Goal: Task Accomplishment & Management: Complete application form

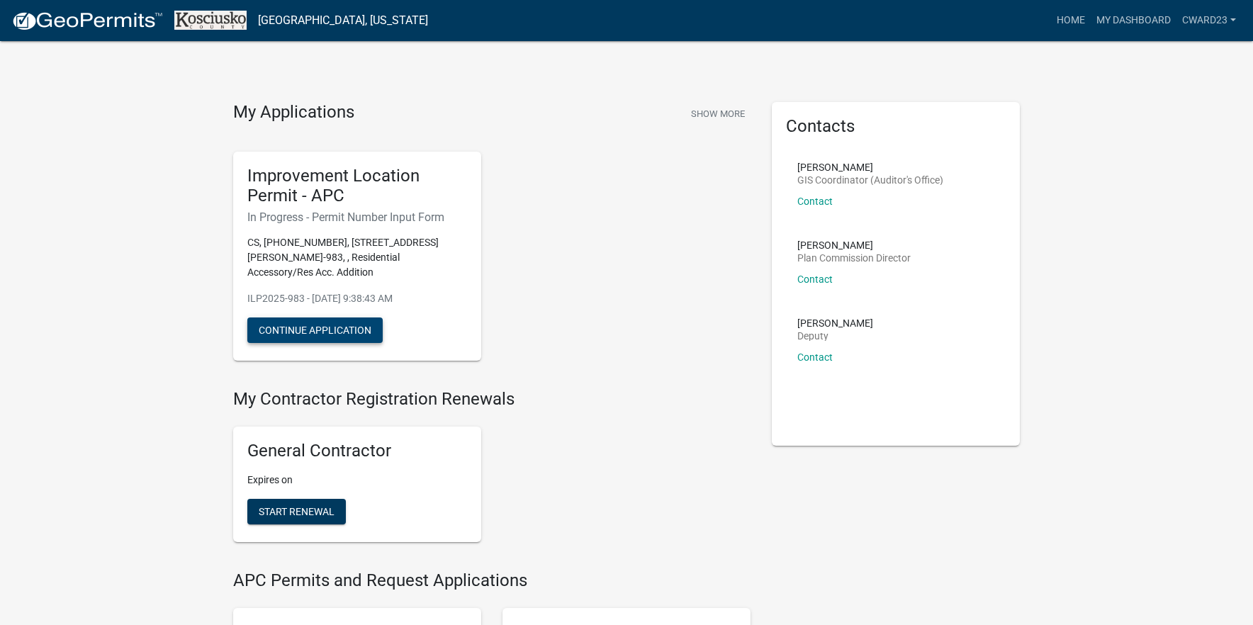
click at [343, 328] on button "Continue Application" at bounding box center [314, 331] width 135 height 26
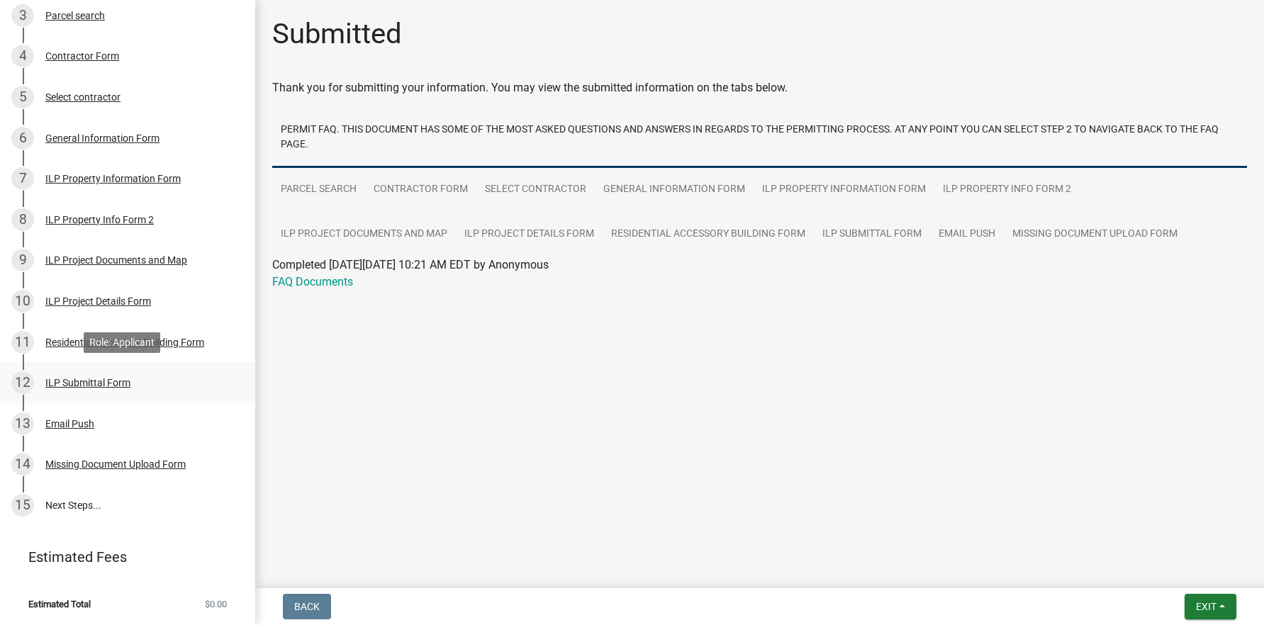
scroll to position [315, 0]
click at [129, 463] on div "Missing Document Upload Form" at bounding box center [115, 464] width 140 height 10
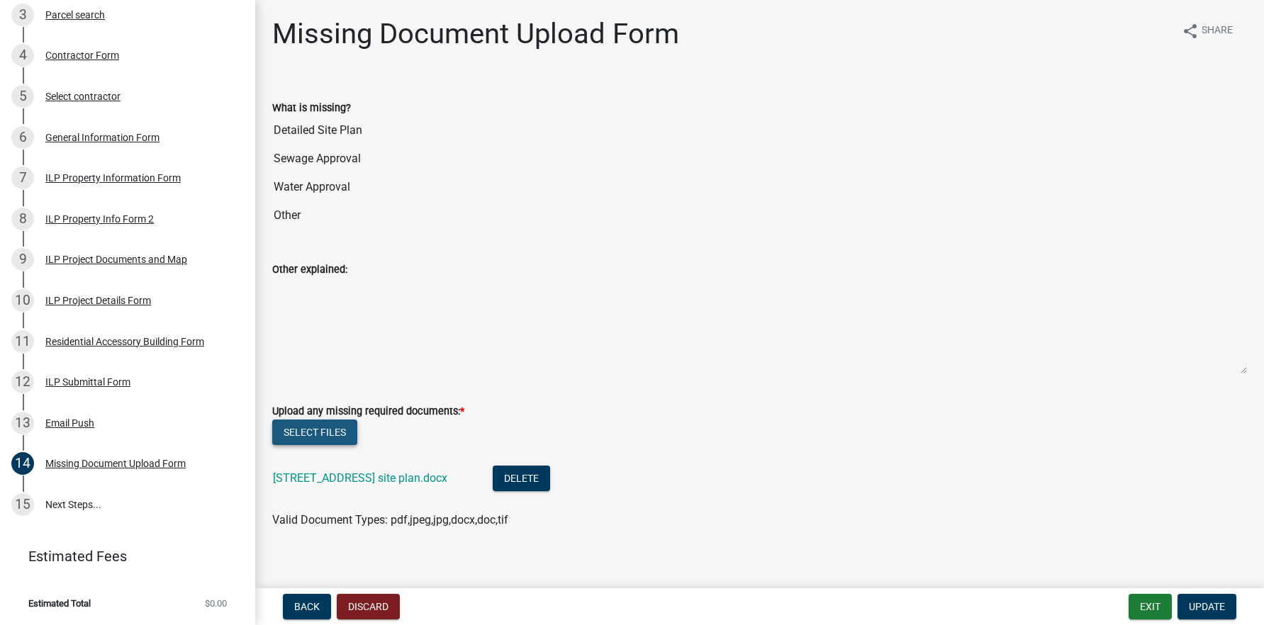
click at [336, 432] on button "Select files" at bounding box center [314, 433] width 85 height 26
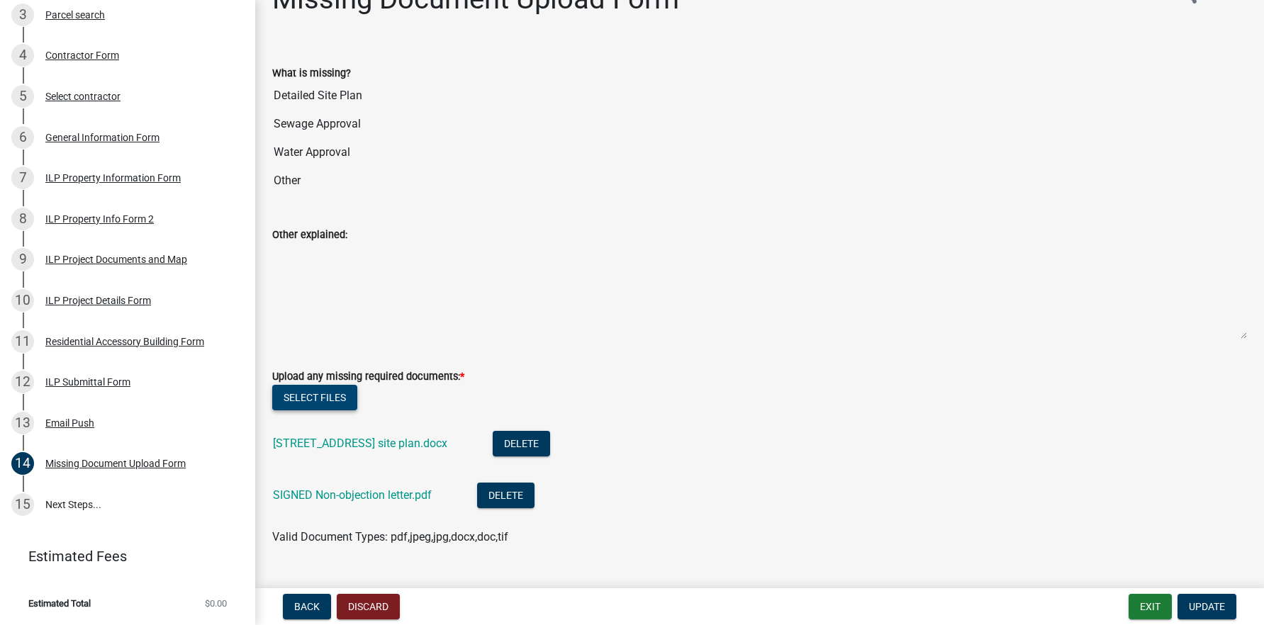
scroll to position [66, 0]
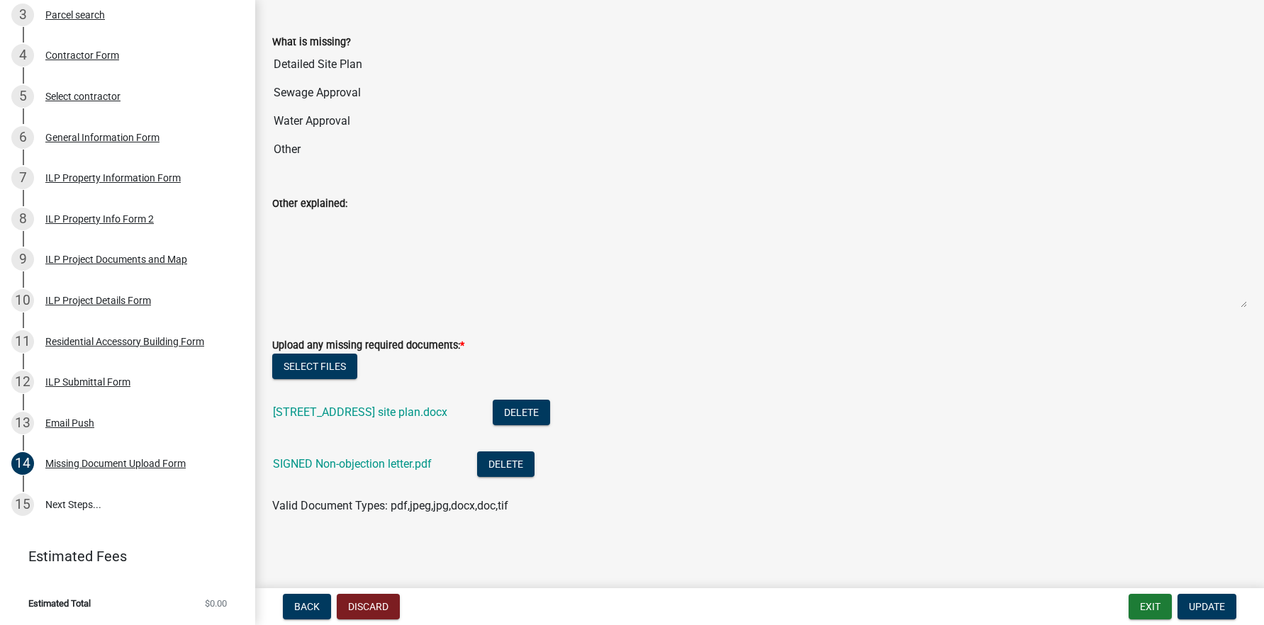
drag, startPoint x: 277, startPoint y: 148, endPoint x: 285, endPoint y: 147, distance: 7.9
click at [277, 147] on input "Other" at bounding box center [759, 149] width 975 height 28
click at [912, 145] on input "Other" at bounding box center [759, 149] width 975 height 28
click at [1215, 598] on button "Update" at bounding box center [1207, 607] width 59 height 26
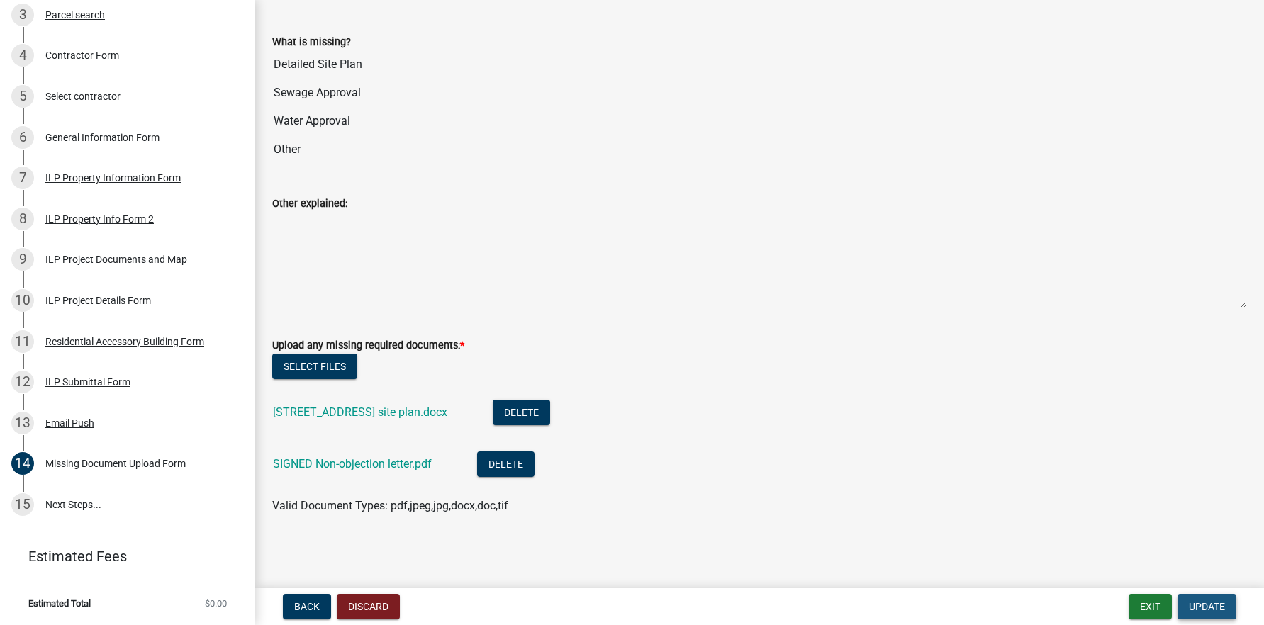
scroll to position [0, 0]
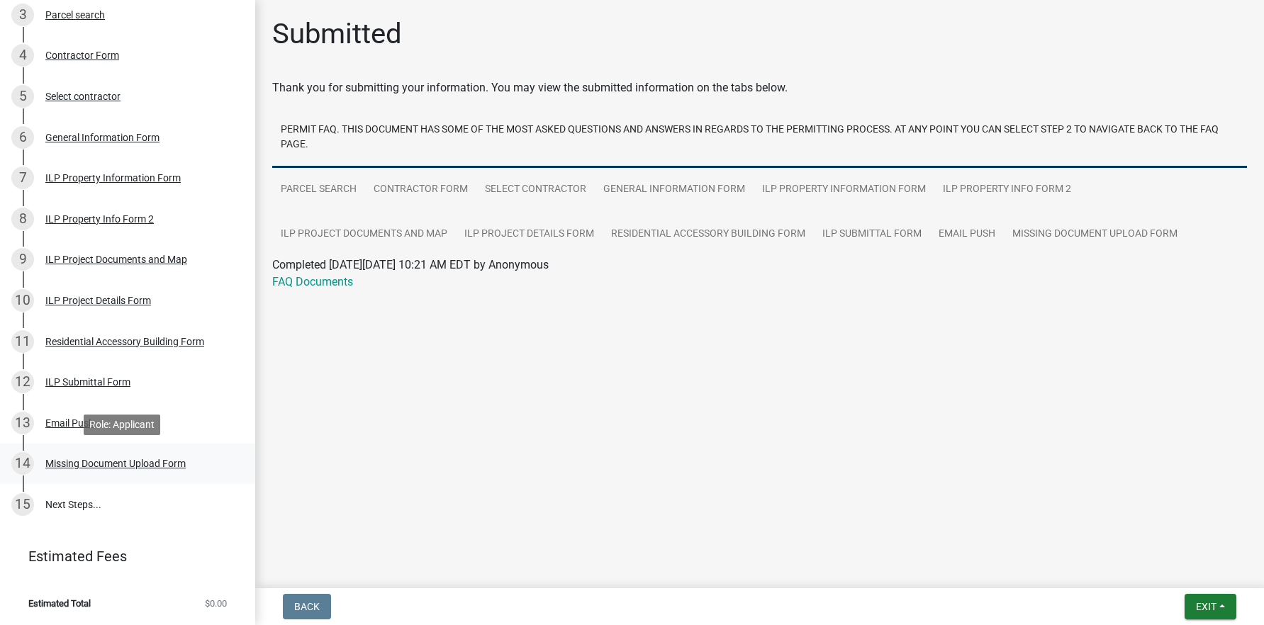
click at [171, 461] on div "Missing Document Upload Form" at bounding box center [115, 464] width 140 height 10
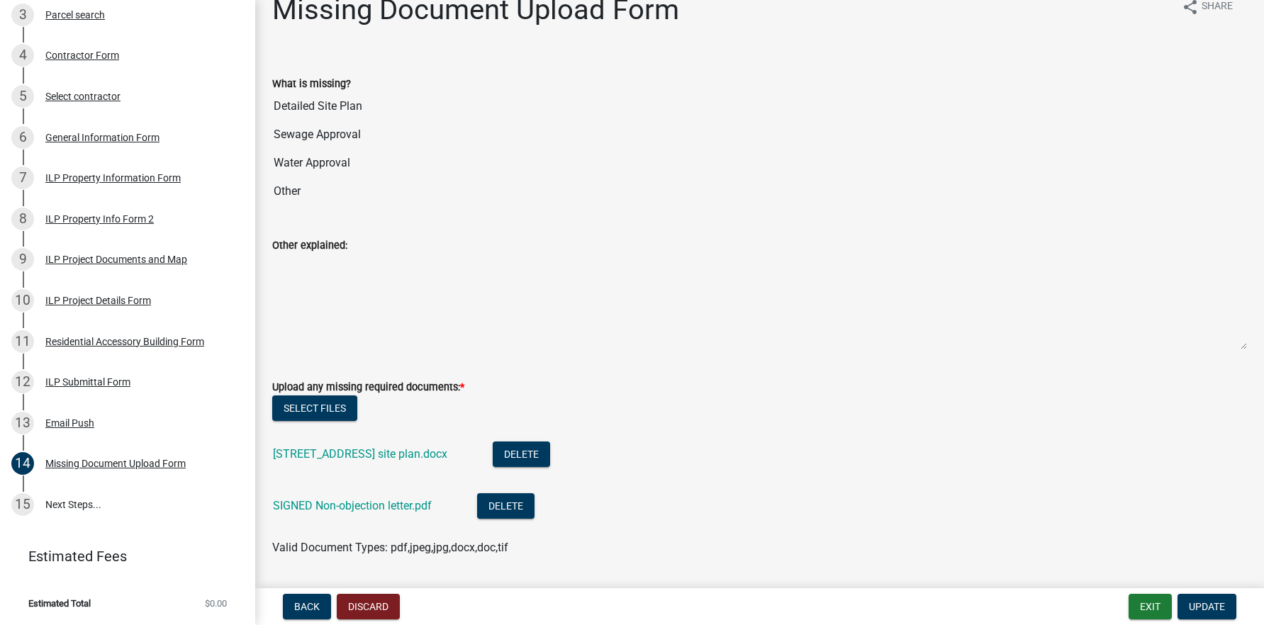
scroll to position [66, 0]
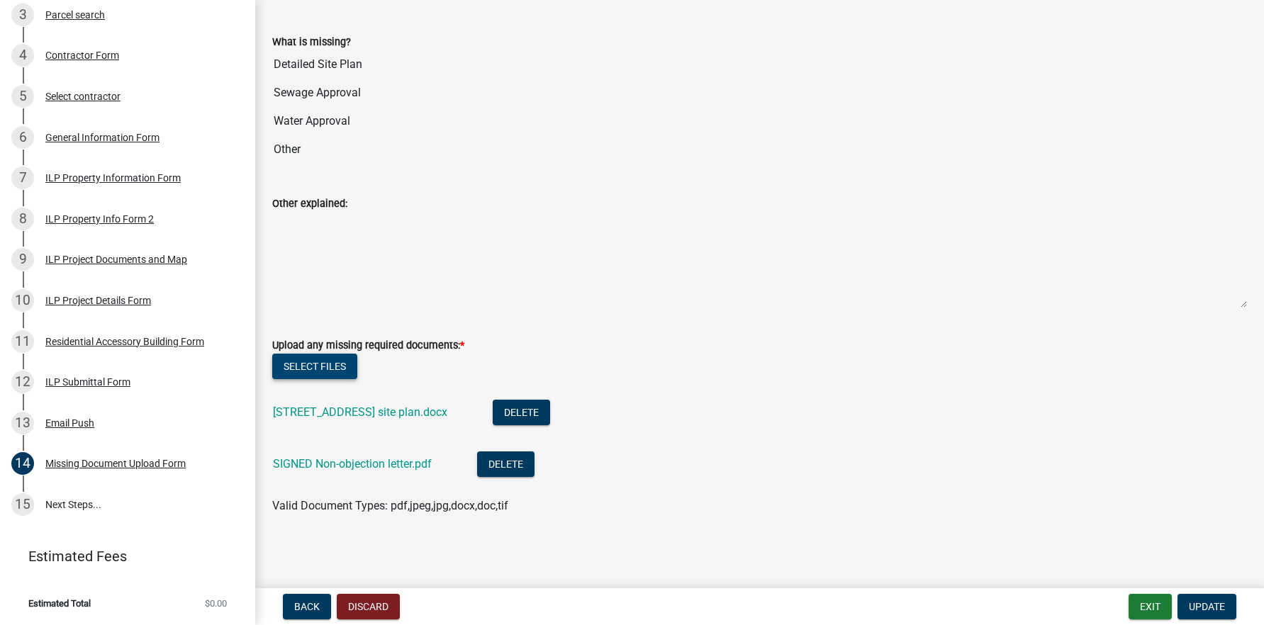
click at [329, 367] on button "Select files" at bounding box center [314, 367] width 85 height 26
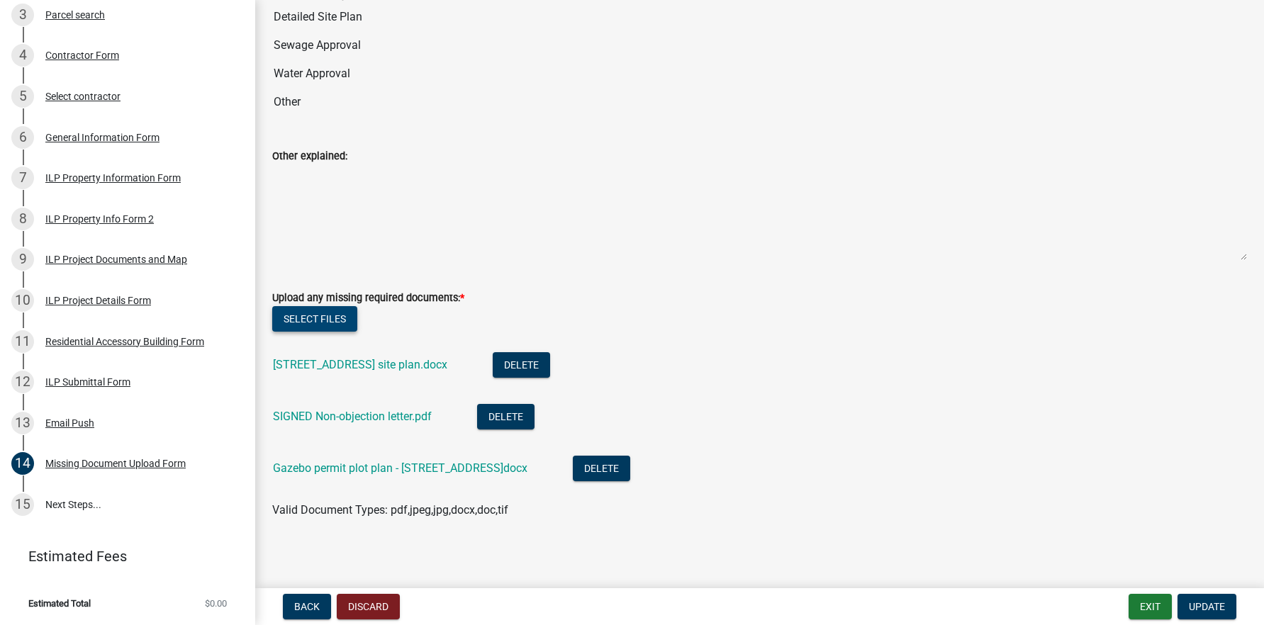
scroll to position [118, 0]
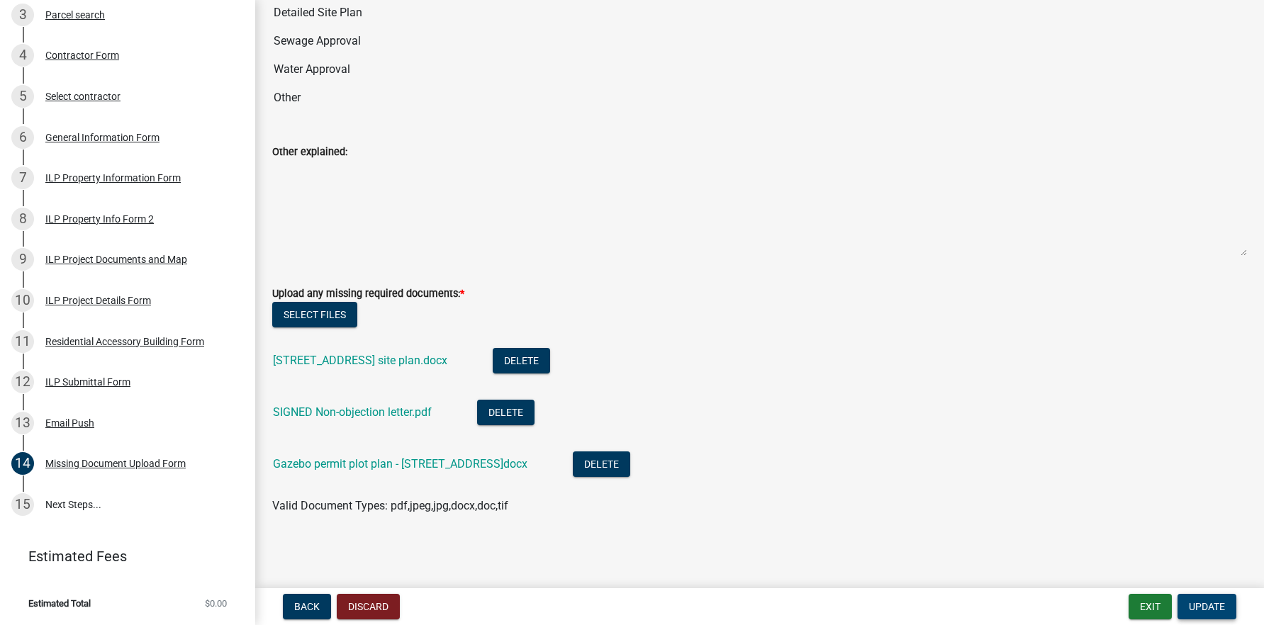
click at [1213, 601] on span "Update" at bounding box center [1207, 606] width 36 height 11
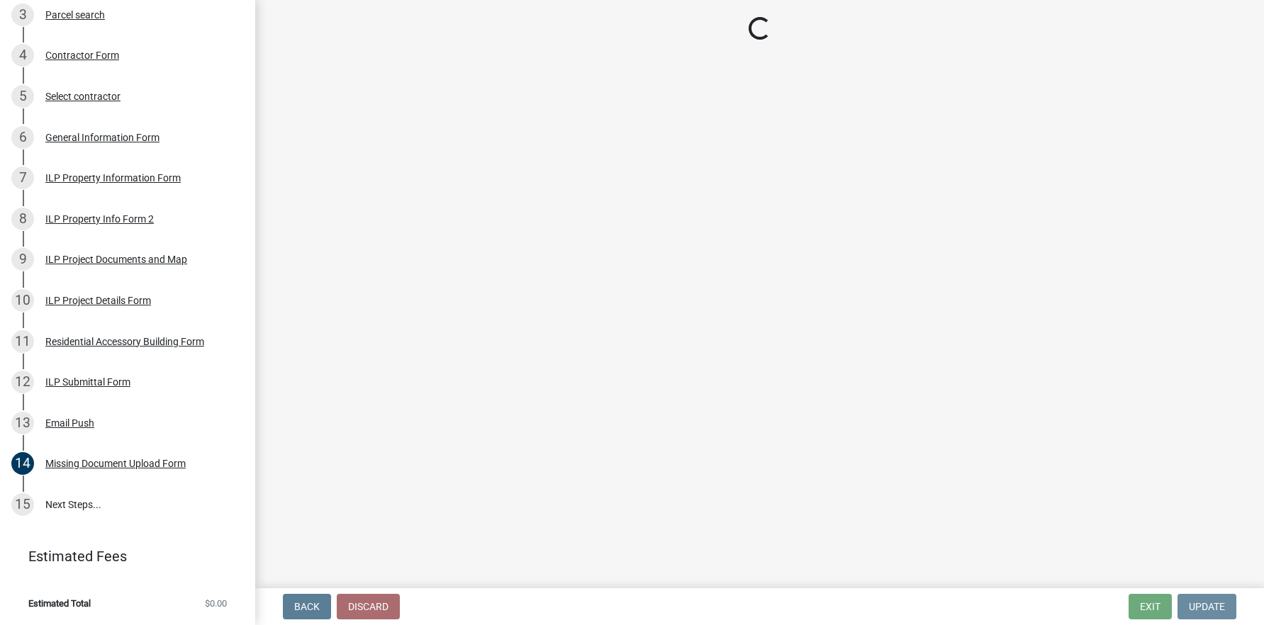
scroll to position [0, 0]
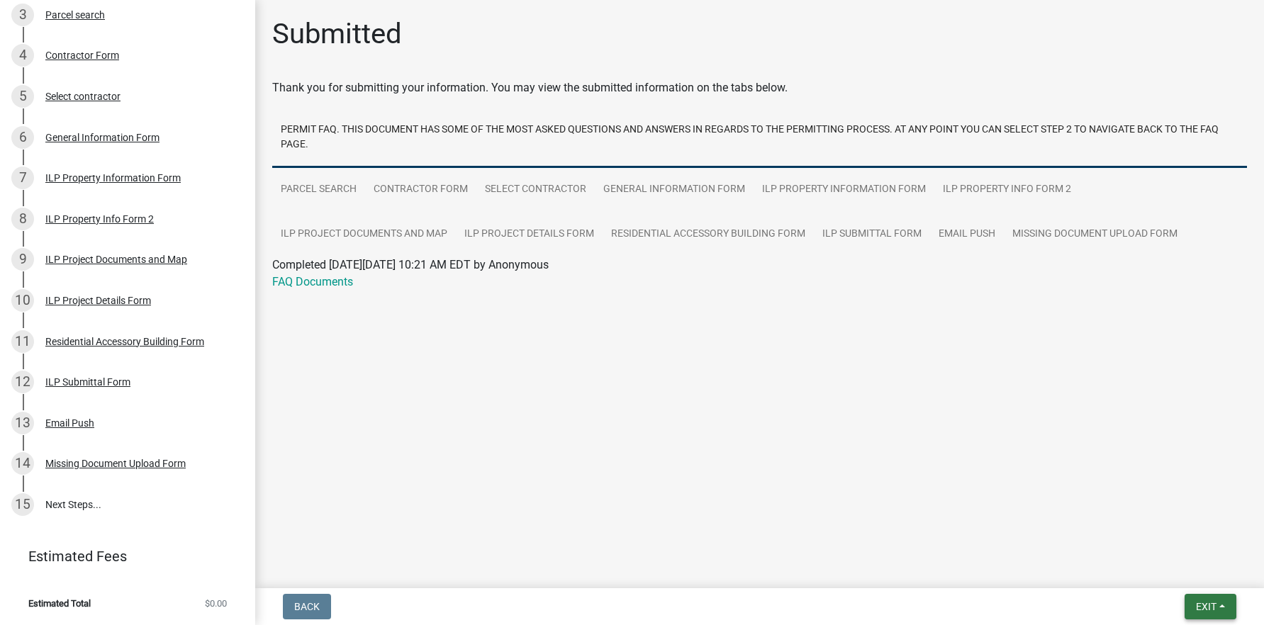
click at [1202, 601] on span "Exit" at bounding box center [1206, 606] width 21 height 11
click at [1195, 574] on button "Save & Exit" at bounding box center [1179, 570] width 113 height 34
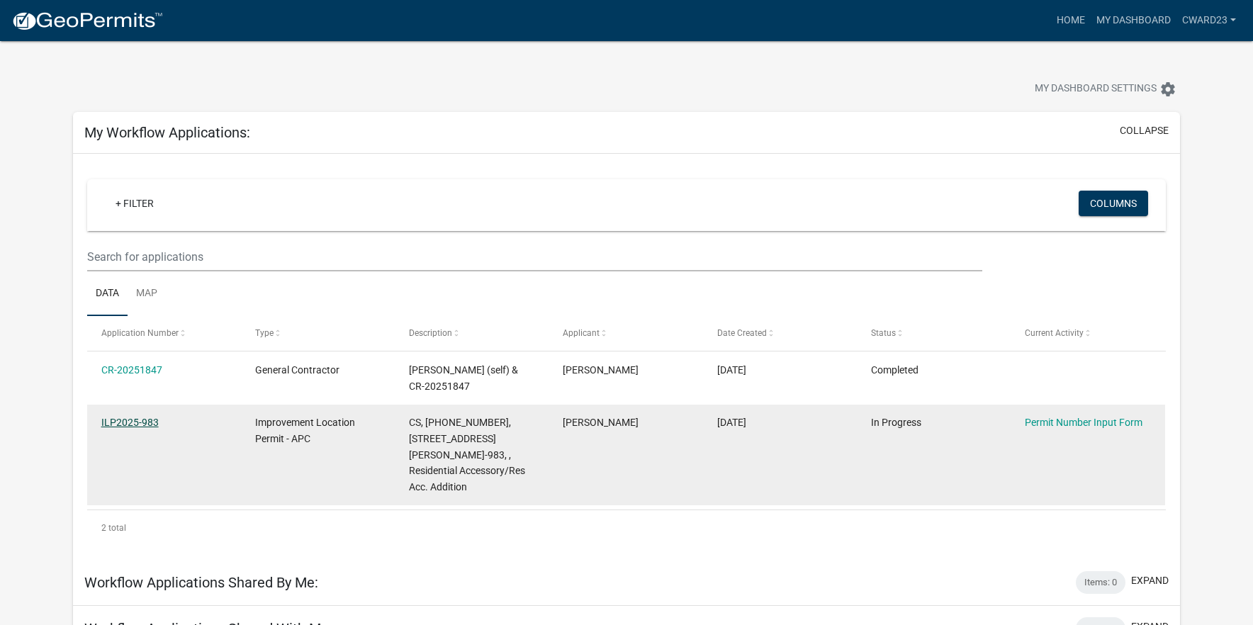
click at [122, 423] on link "ILP2025-983" at bounding box center [129, 422] width 57 height 11
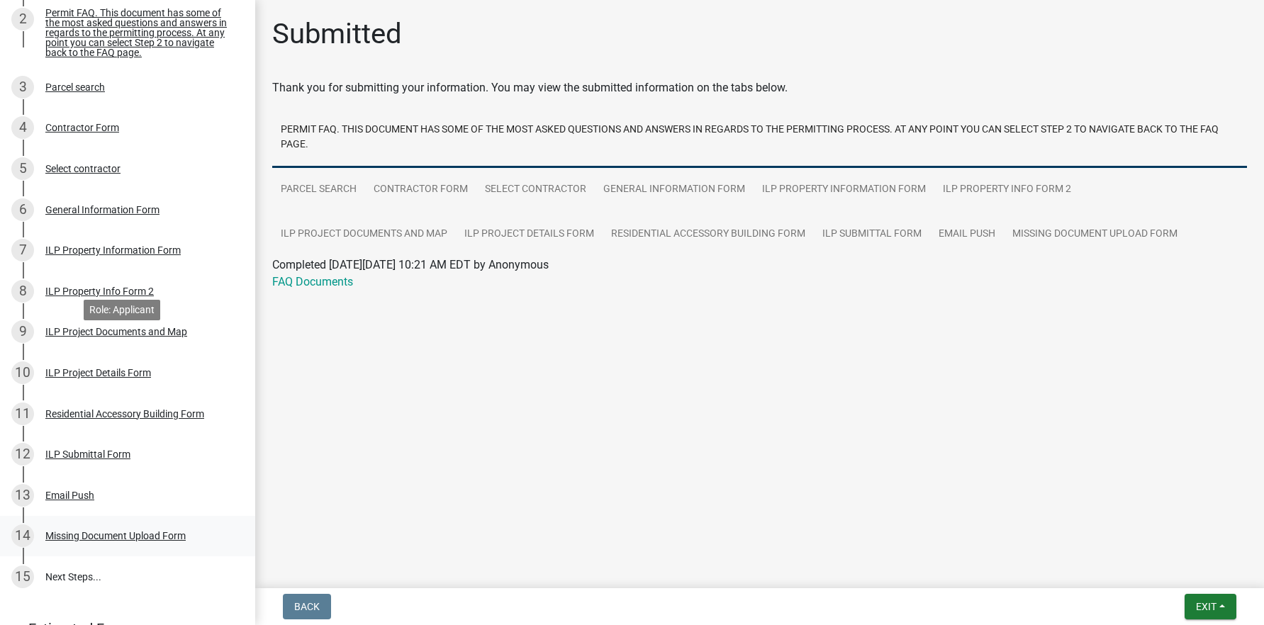
scroll to position [315, 0]
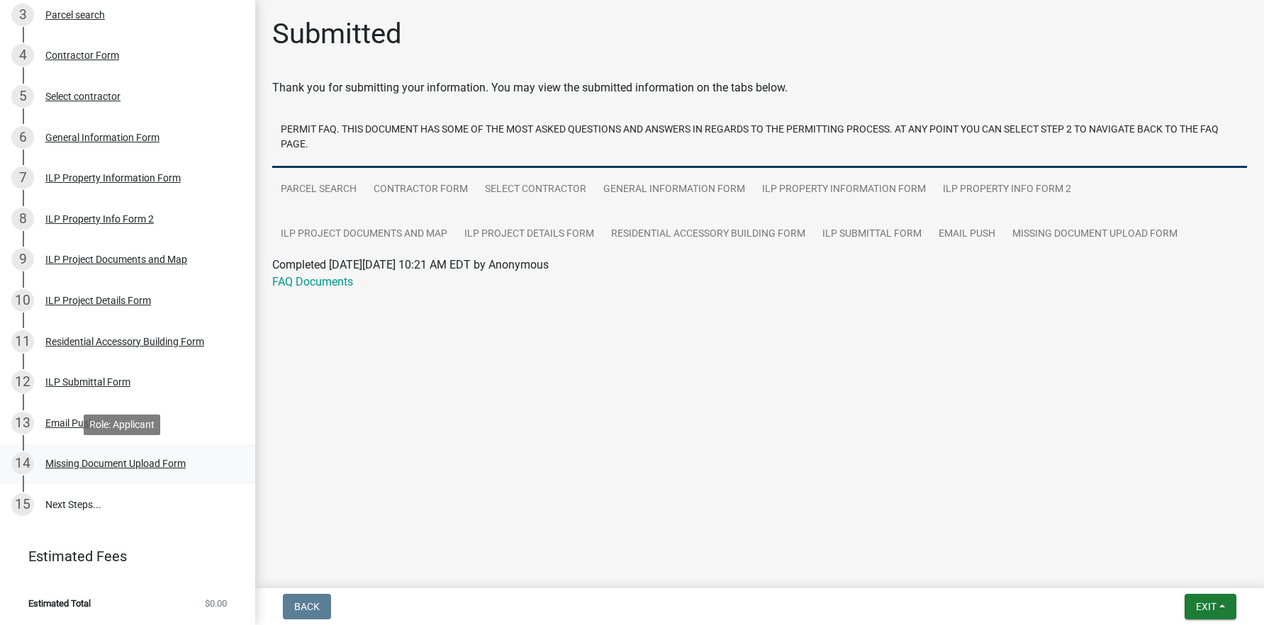
click at [158, 464] on div "Missing Document Upload Form" at bounding box center [115, 464] width 140 height 10
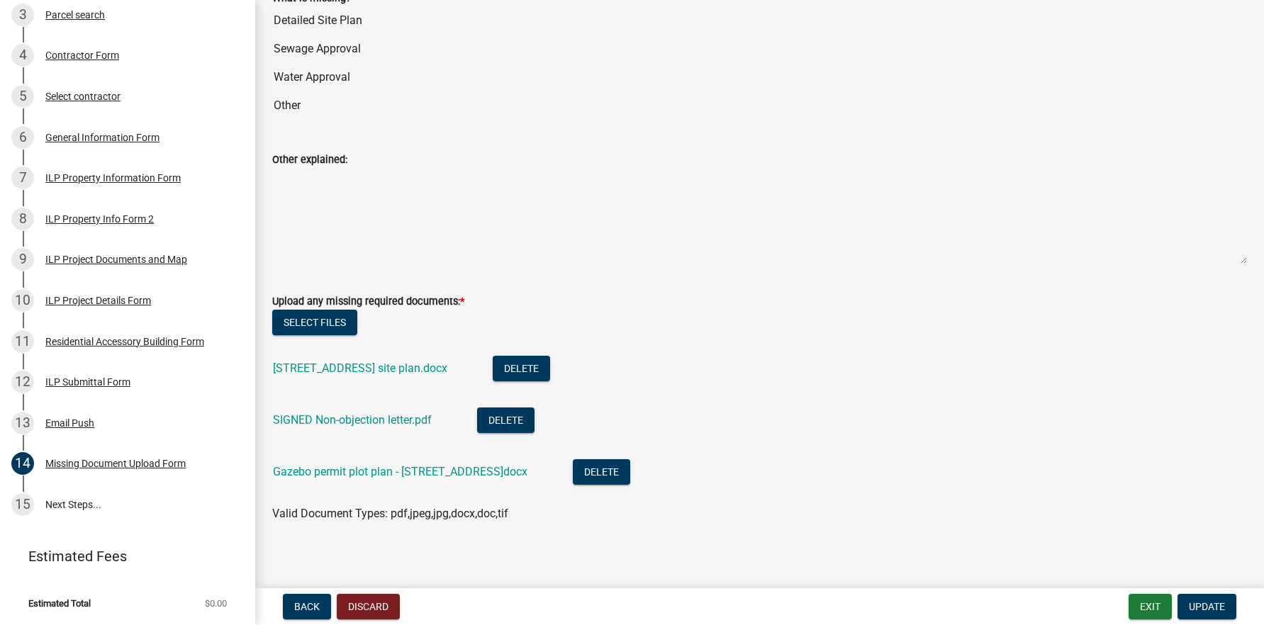
scroll to position [118, 0]
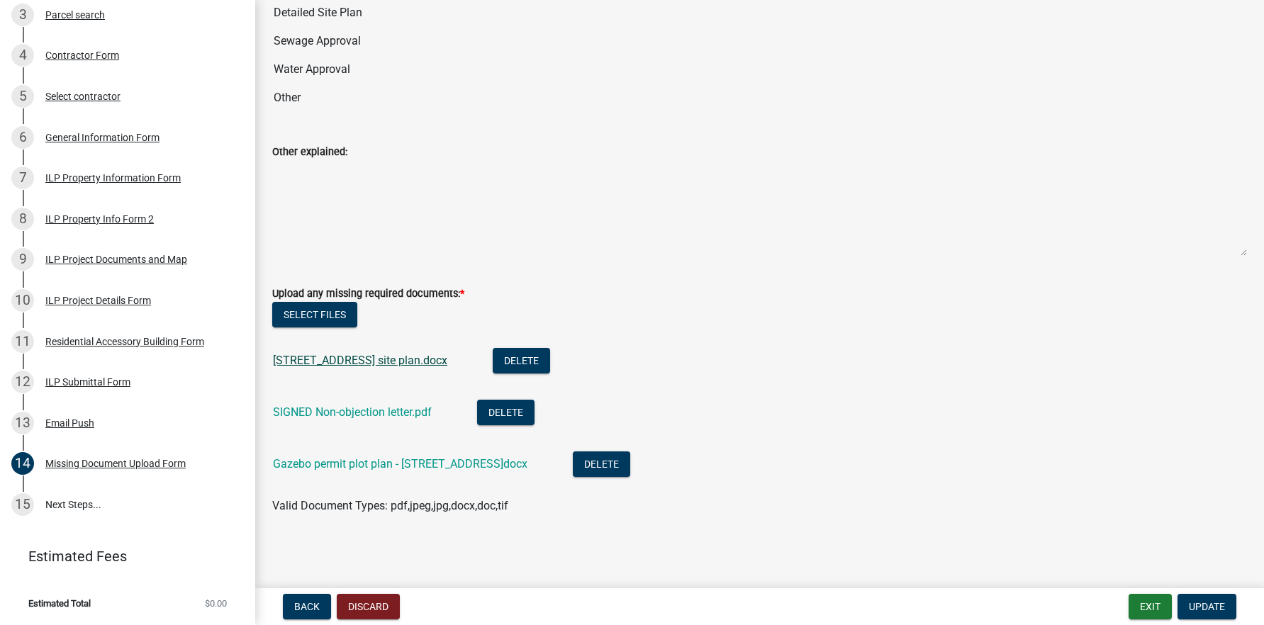
click at [388, 360] on link "[STREET_ADDRESS] site plan.docx" at bounding box center [360, 360] width 174 height 13
click at [368, 411] on link "SIGNED Non-objection letter.pdf" at bounding box center [352, 412] width 159 height 13
click at [393, 465] on link "Gazebo permit plot plan - [STREET_ADDRESS]docx" at bounding box center [400, 463] width 255 height 13
click at [1193, 601] on span "Update" at bounding box center [1207, 606] width 36 height 11
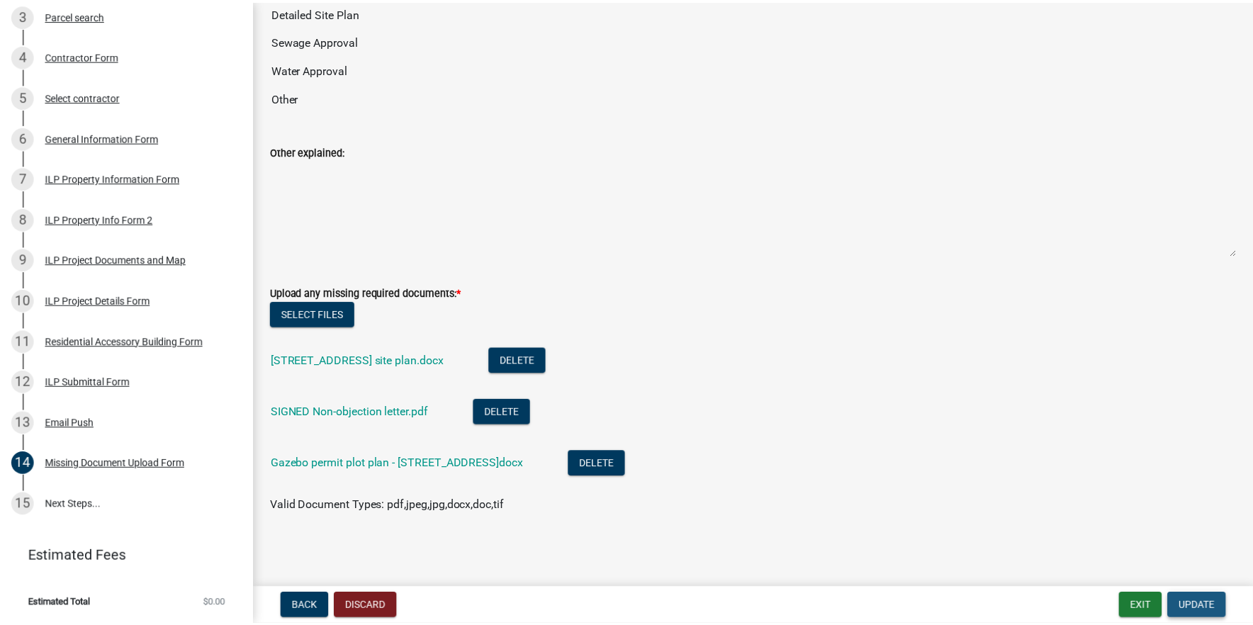
scroll to position [0, 0]
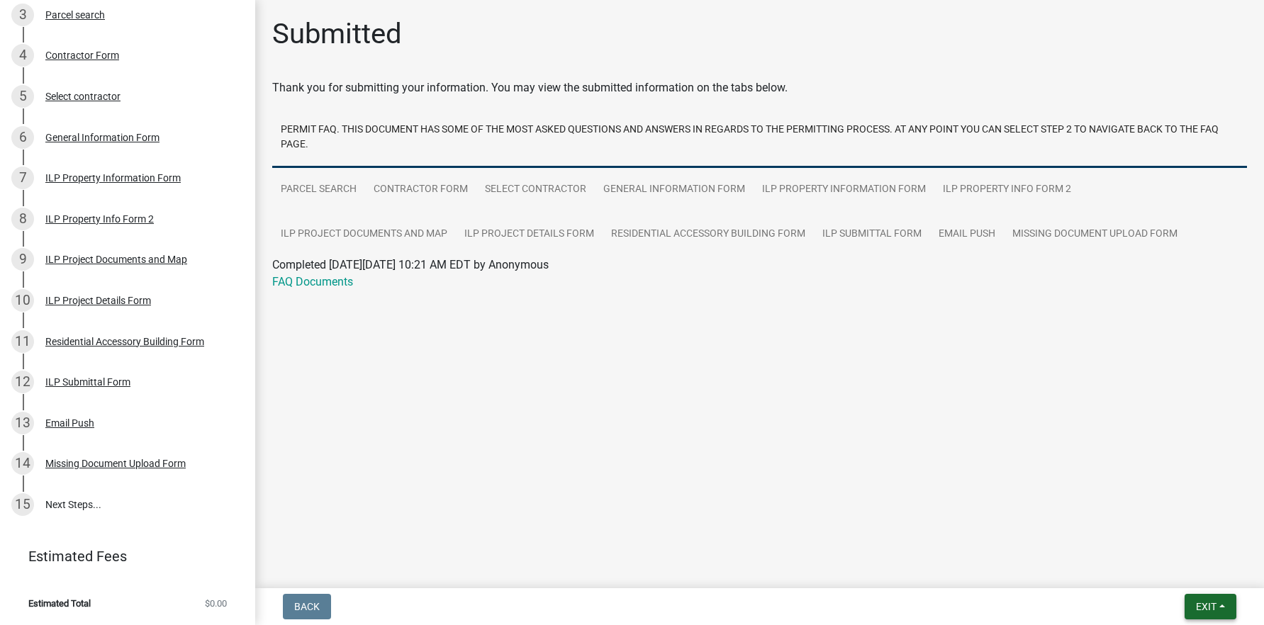
click at [1198, 602] on span "Exit" at bounding box center [1206, 606] width 21 height 11
click at [1180, 571] on button "Save & Exit" at bounding box center [1179, 570] width 113 height 34
